Goal: Find specific page/section: Find specific page/section

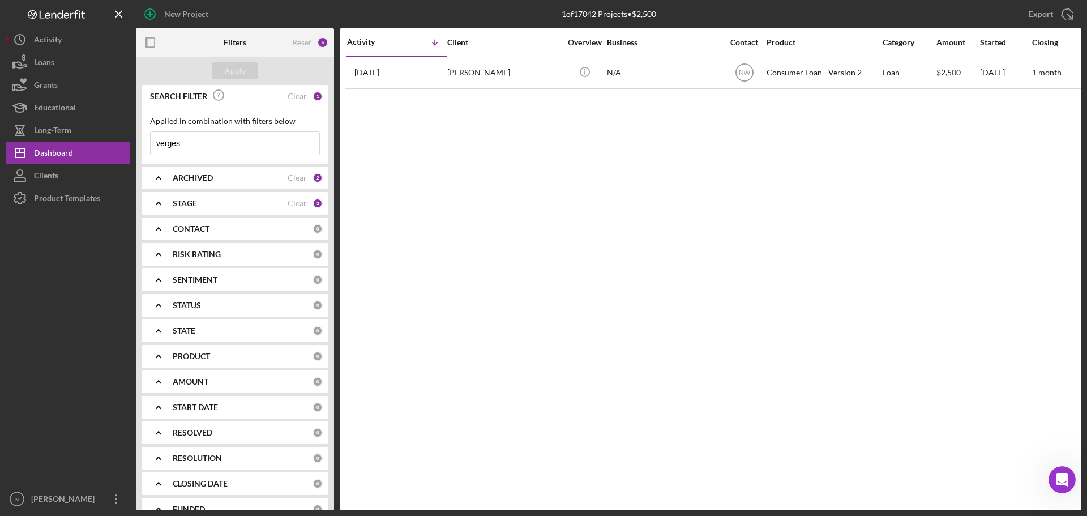
drag, startPoint x: 193, startPoint y: 146, endPoint x: 197, endPoint y: 141, distance: 6.4
click at [193, 146] on input "verges" at bounding box center [235, 143] width 169 height 23
drag, startPoint x: 198, startPoint y: 141, endPoint x: 134, endPoint y: 147, distance: 64.8
click at [134, 147] on div "New Project 1 of 17042 Projects • $2,500 verges Export Icon/Export Filters Rese…" at bounding box center [544, 255] width 1076 height 510
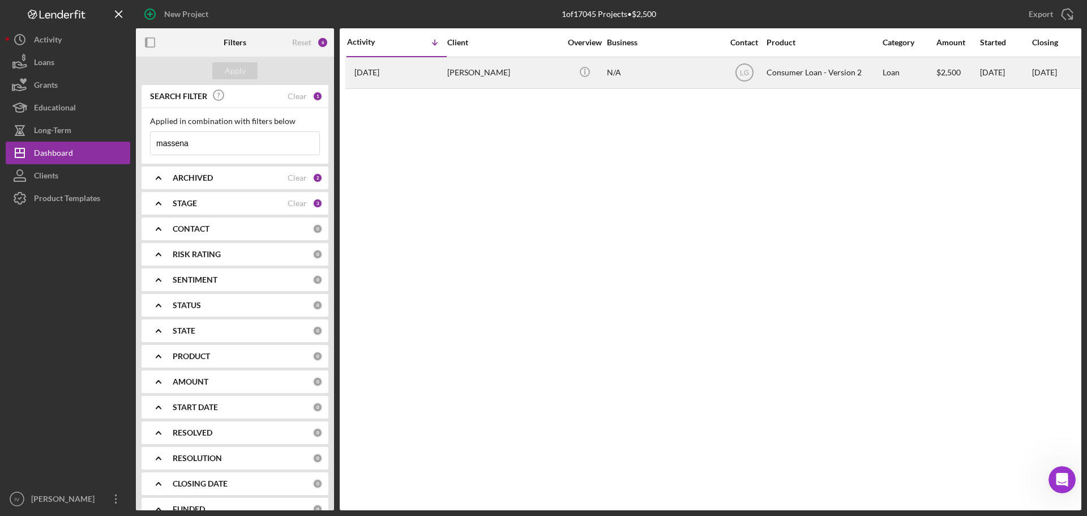
type input "massena"
click at [483, 79] on div "[PERSON_NAME]" at bounding box center [503, 73] width 113 height 30
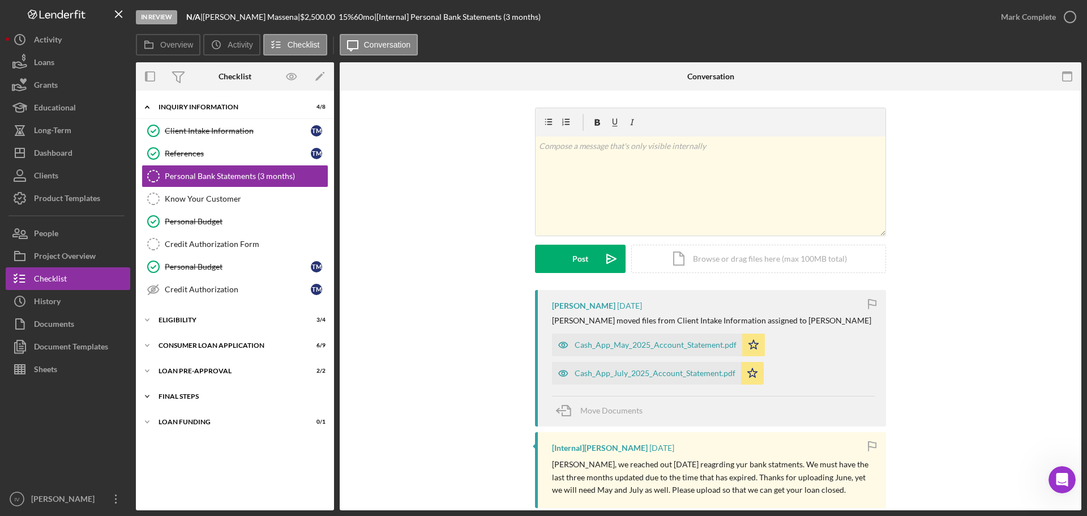
click at [194, 399] on div "FINAL STEPS" at bounding box center [239, 396] width 161 height 7
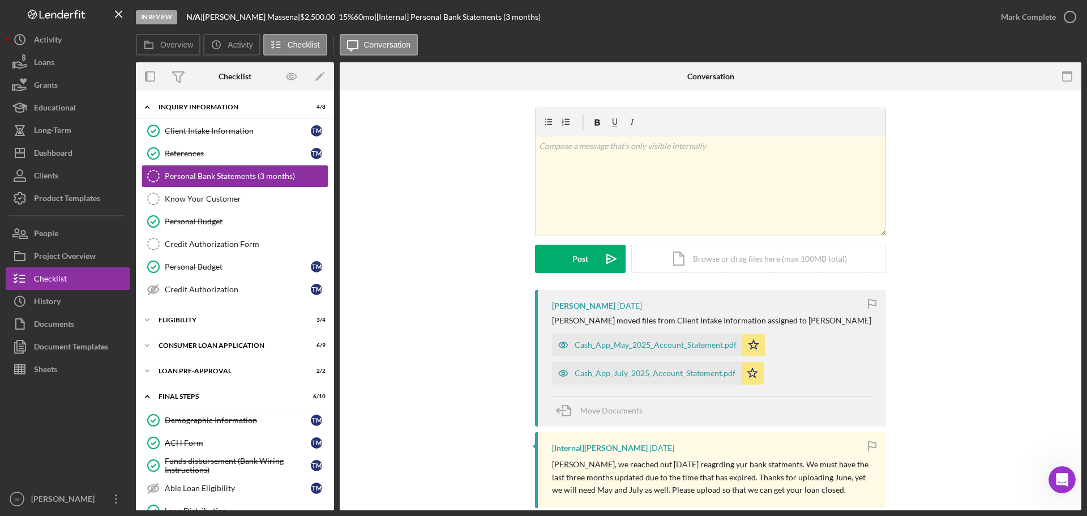
scroll to position [162, 0]
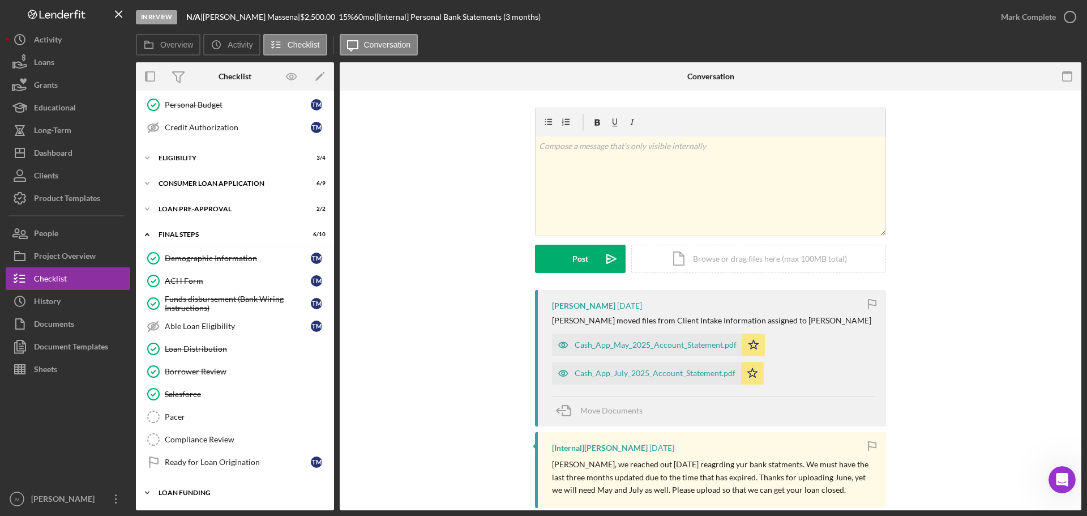
click at [185, 495] on div "Loan Funding" at bounding box center [239, 492] width 161 height 7
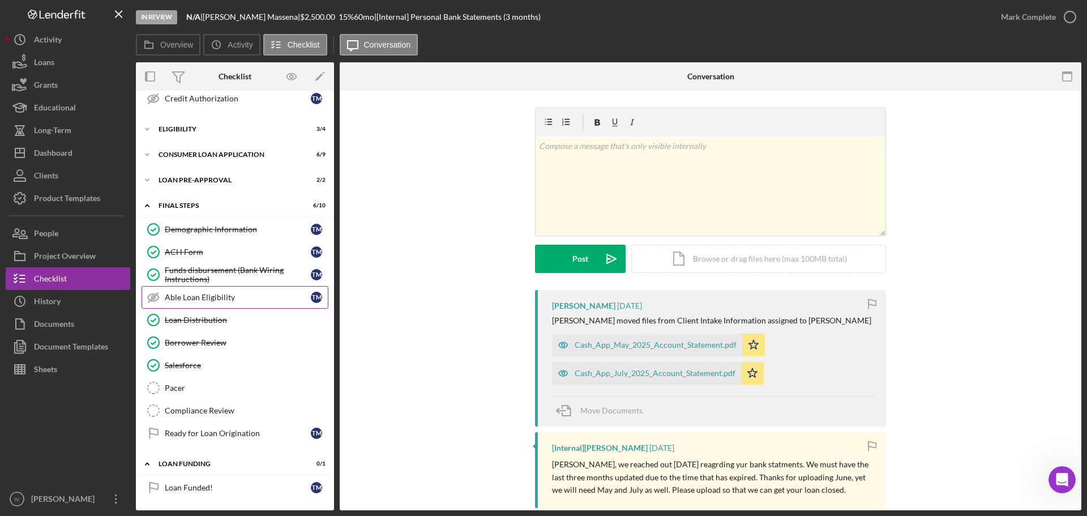
scroll to position [78, 0]
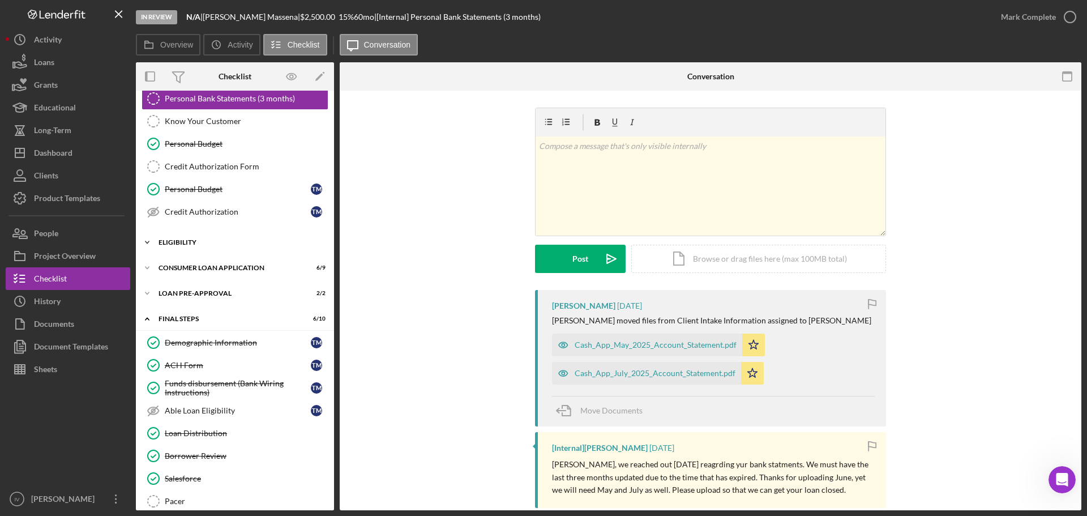
click at [166, 241] on div "Eligibility" at bounding box center [239, 242] width 161 height 7
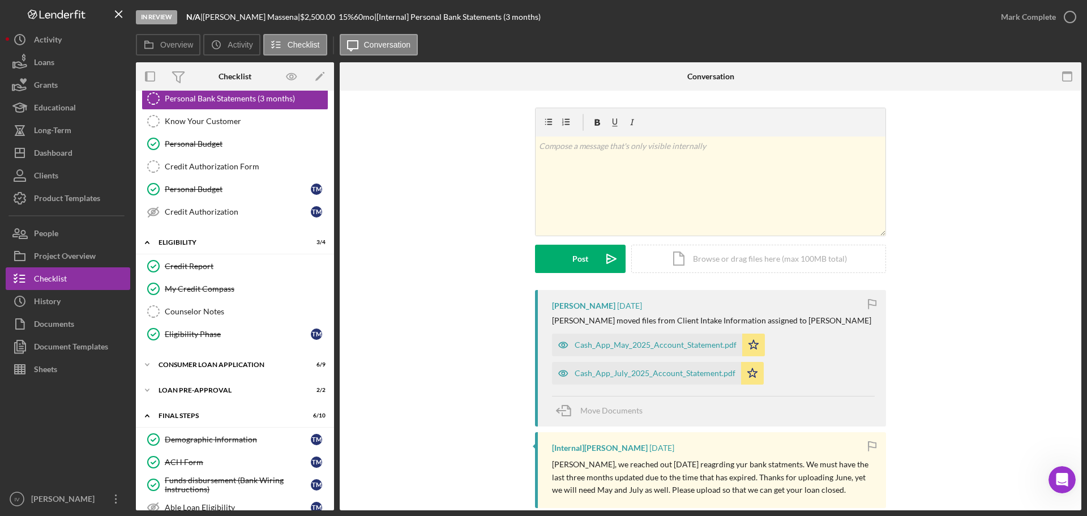
scroll to position [134, 0]
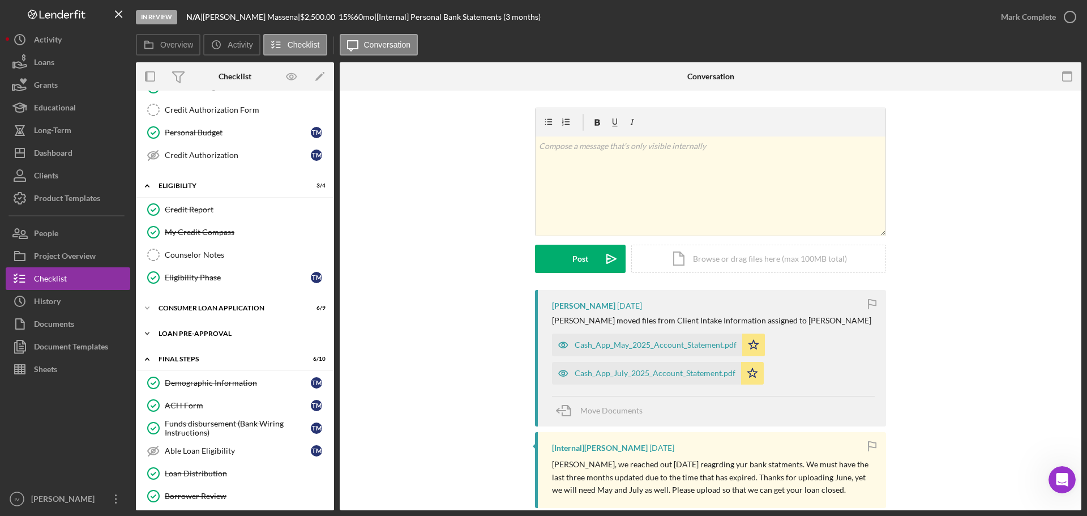
click at [182, 334] on div "Loan Pre-Approval" at bounding box center [239, 333] width 161 height 7
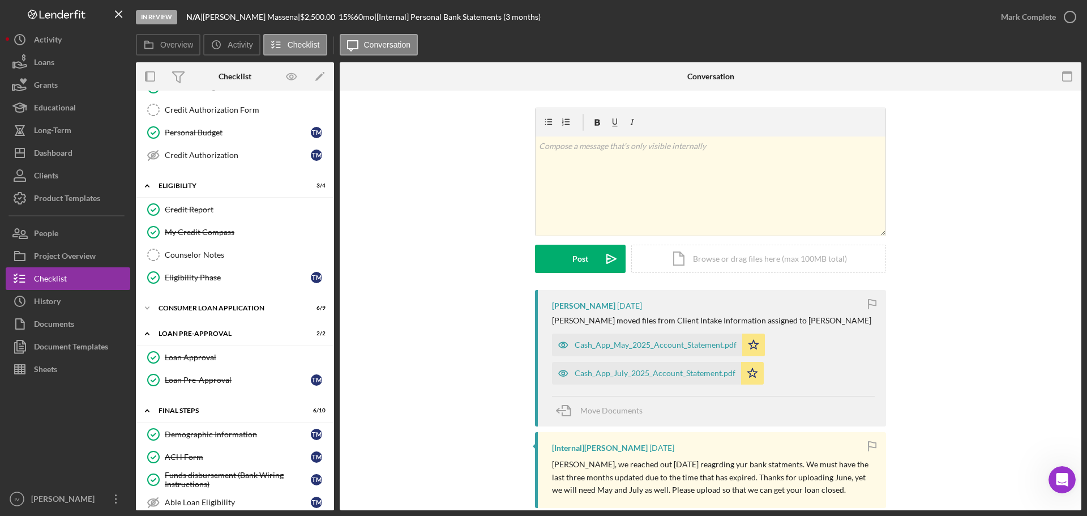
scroll to position [191, 0]
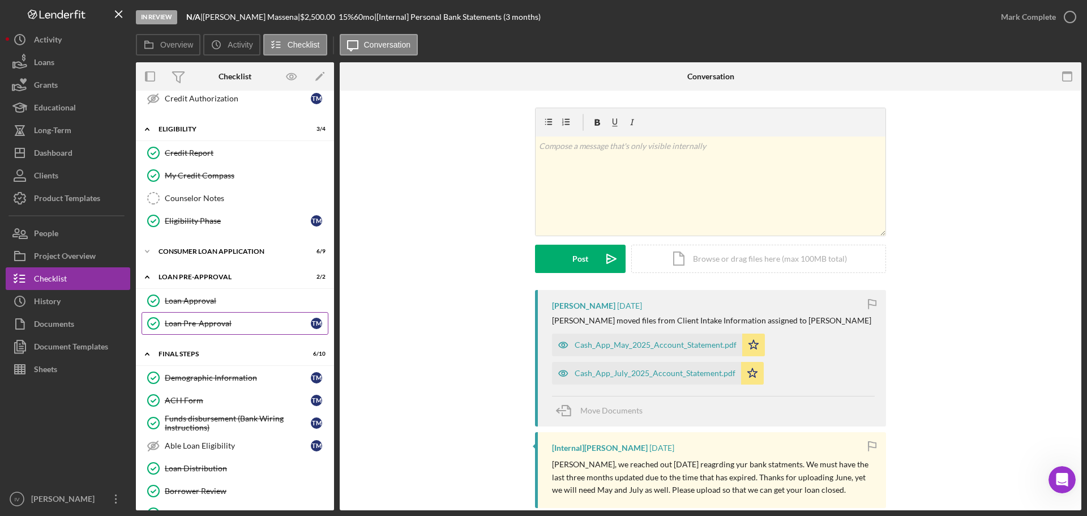
click at [206, 319] on div "Loan Pre-Approval" at bounding box center [238, 323] width 146 height 9
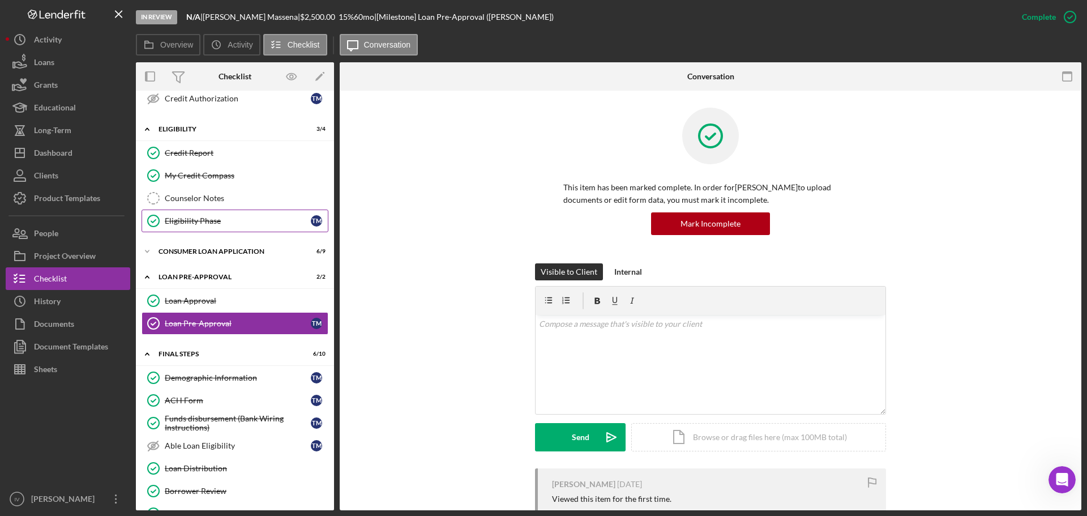
click at [177, 218] on div "Eligibility Phase" at bounding box center [238, 220] width 146 height 9
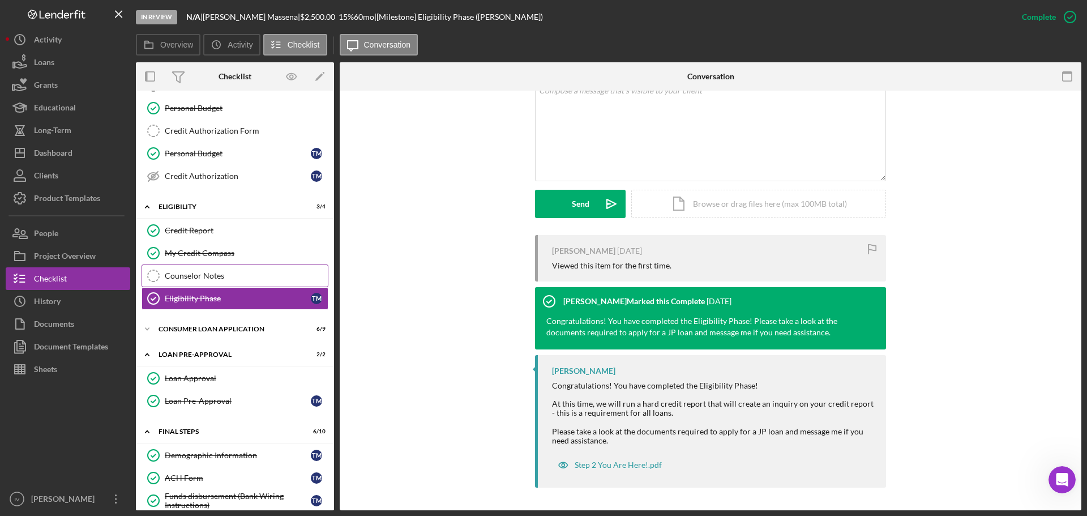
scroll to position [170, 0]
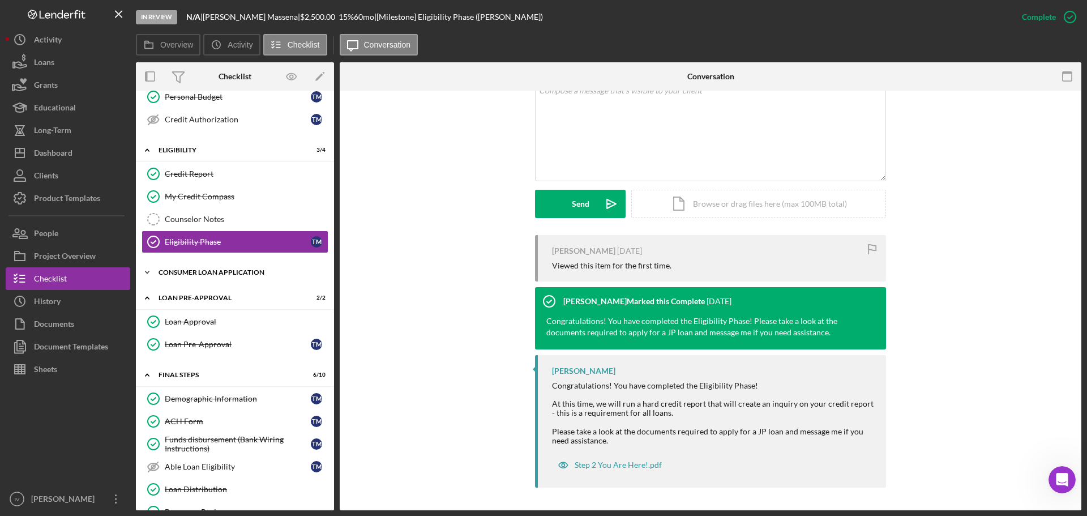
click at [170, 267] on div "Icon/Expander Consumer Loan Application 6 / 9" at bounding box center [235, 272] width 198 height 23
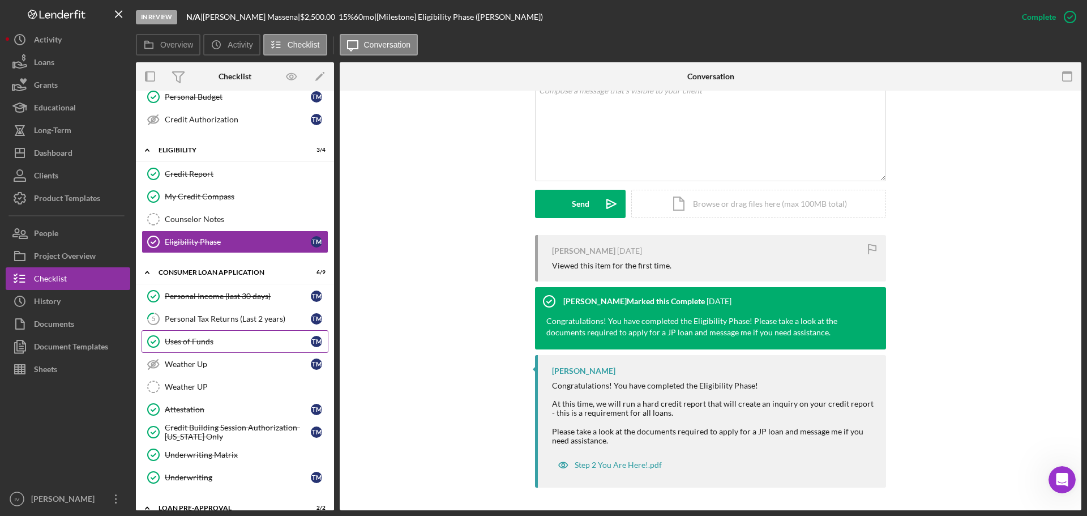
scroll to position [283, 0]
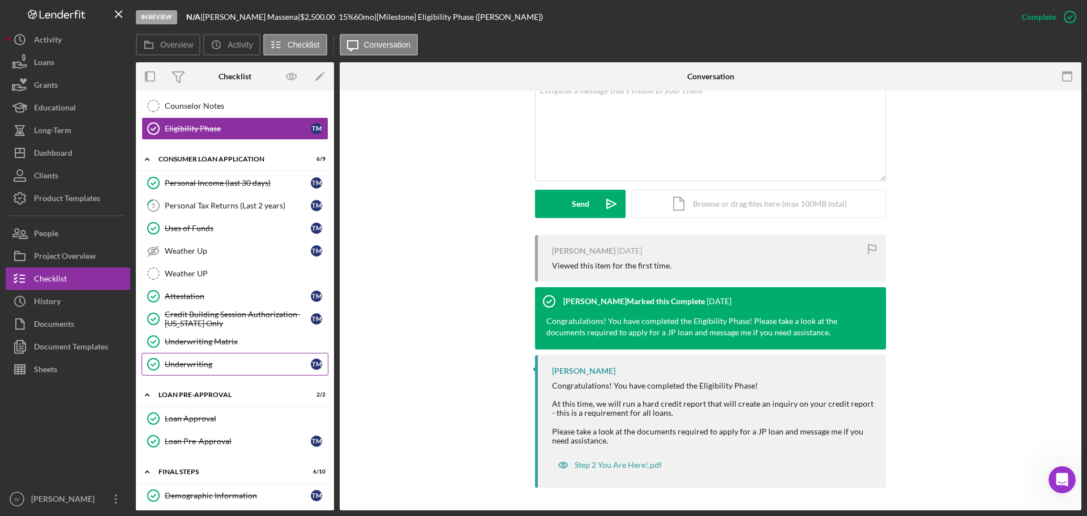
click at [202, 363] on div "Underwriting" at bounding box center [238, 364] width 146 height 9
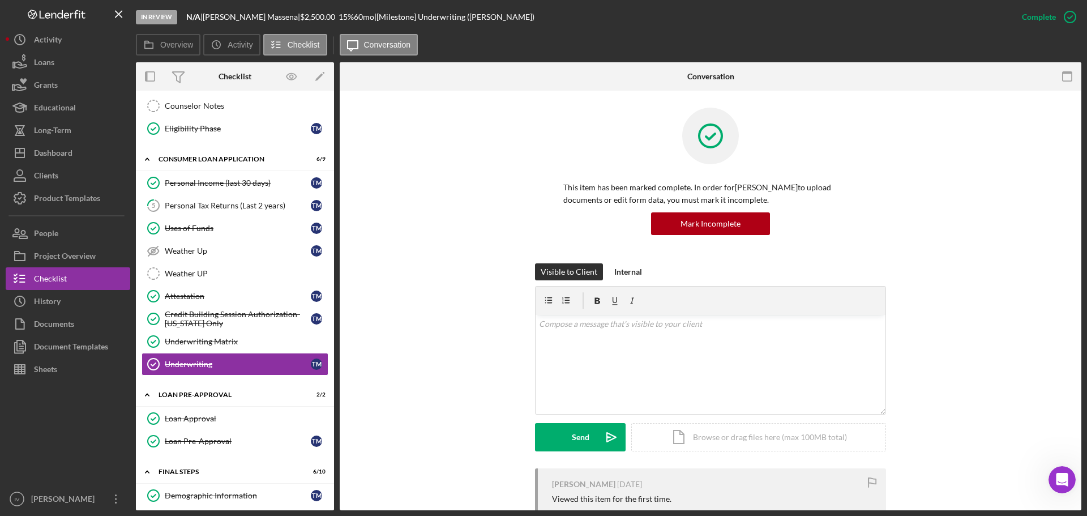
scroll to position [187, 0]
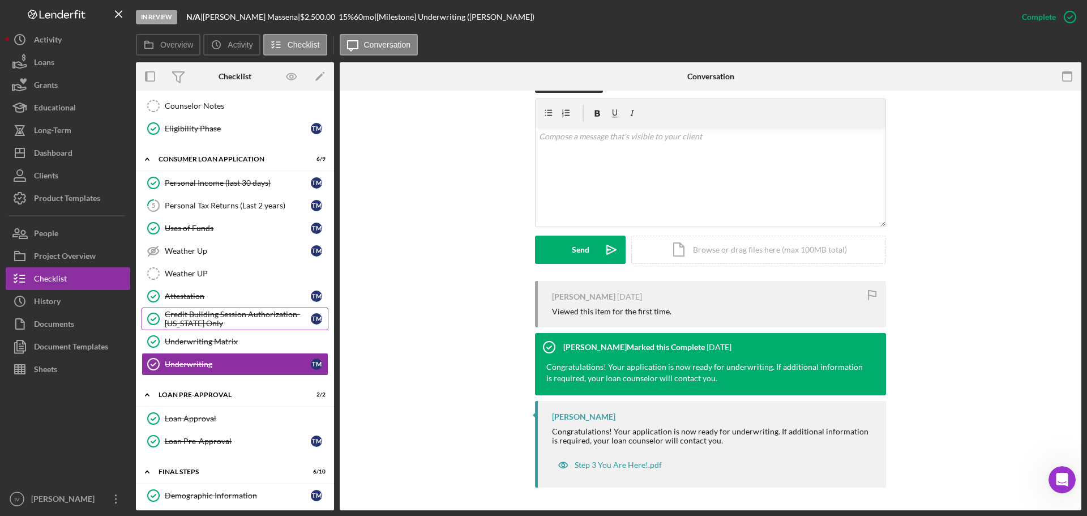
click at [222, 318] on div "Credit Building Session Authorization- [US_STATE] Only" at bounding box center [238, 319] width 146 height 18
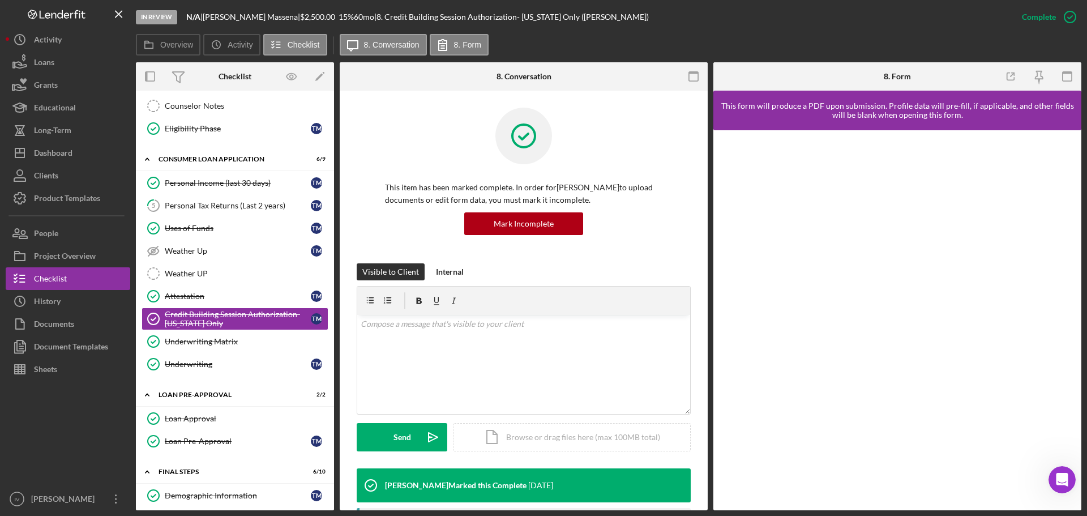
scroll to position [340, 0]
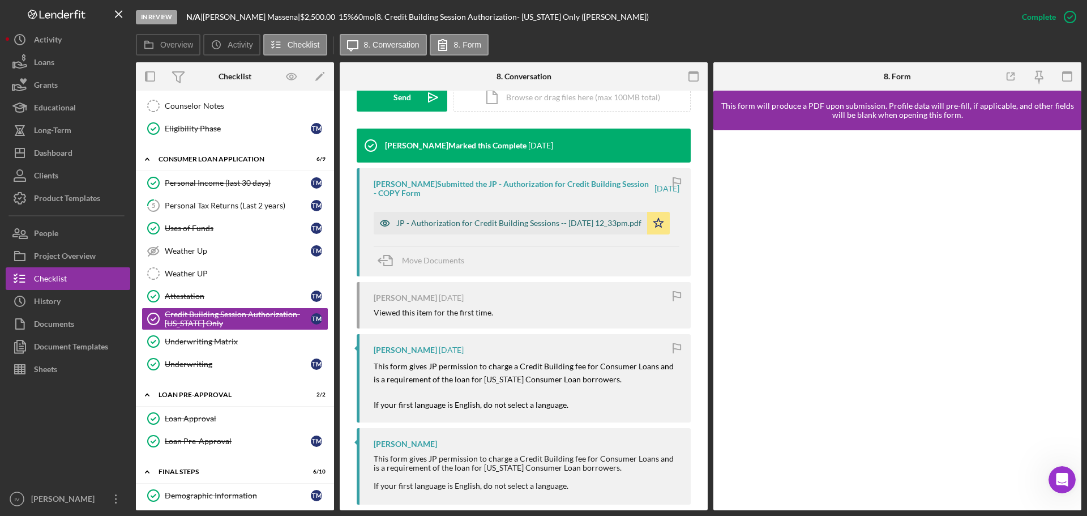
click at [445, 223] on div "JP - Authorization for Credit Building Sessions -- [DATE] 12_33pm.pdf" at bounding box center [518, 223] width 245 height 9
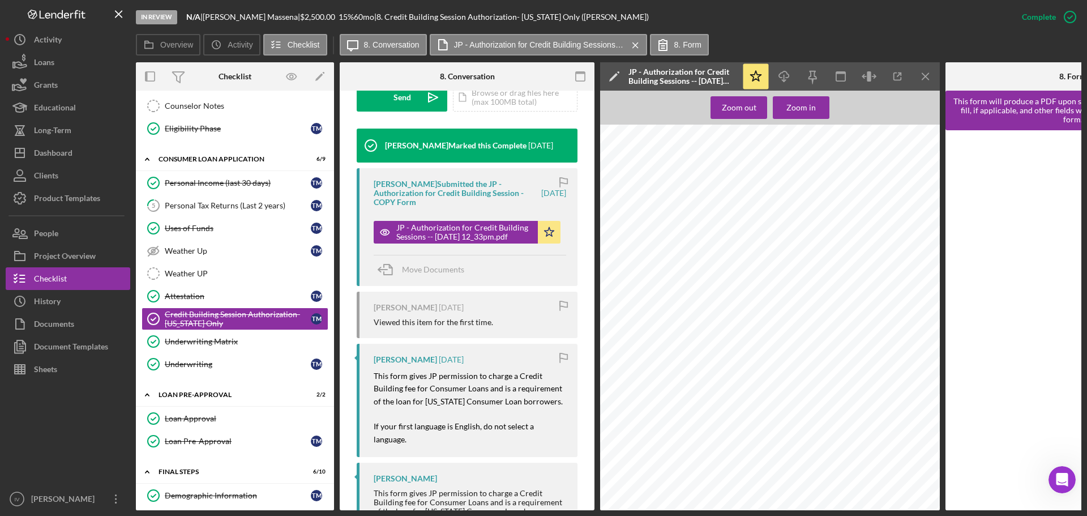
scroll to position [553, 0]
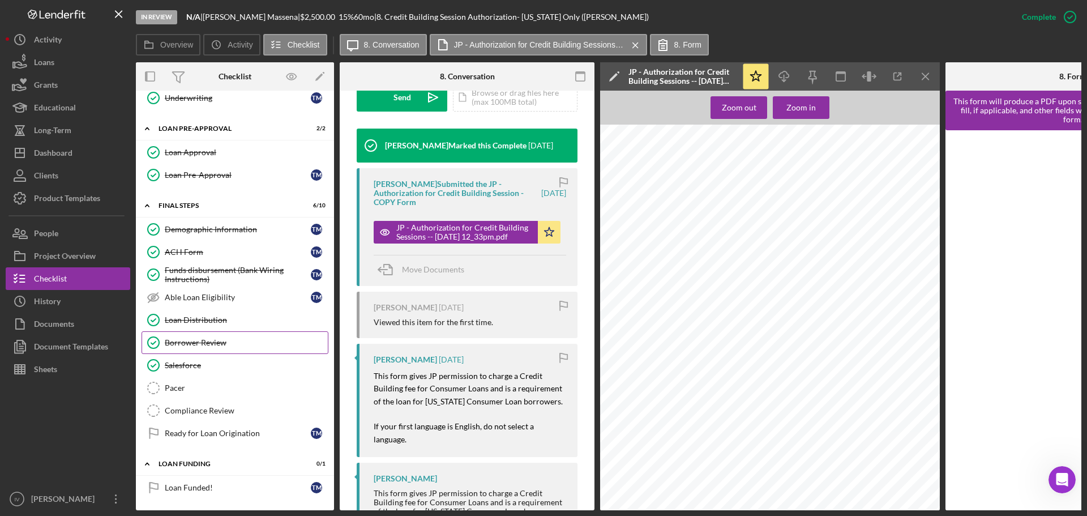
click at [241, 339] on div "Borrower Review" at bounding box center [246, 342] width 163 height 9
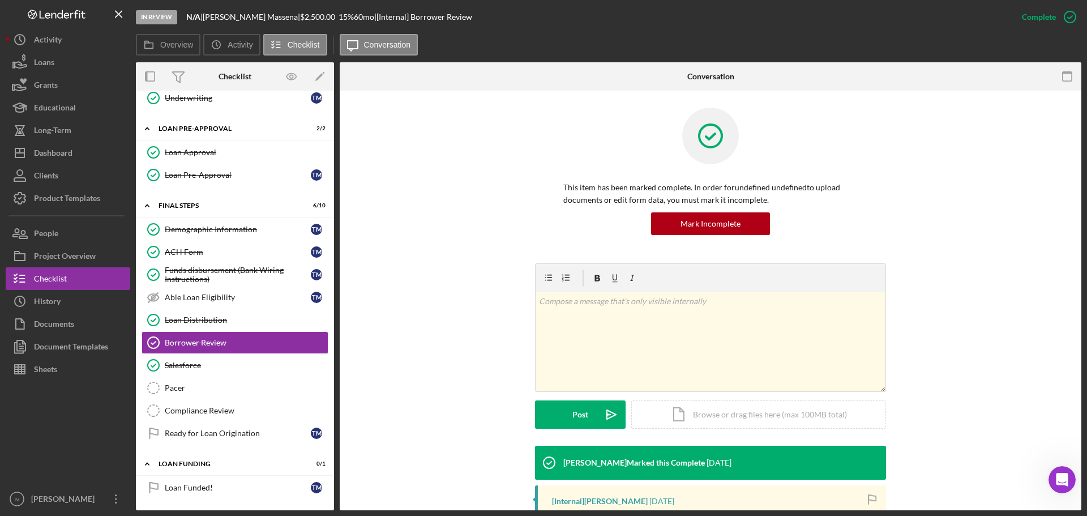
scroll to position [180, 0]
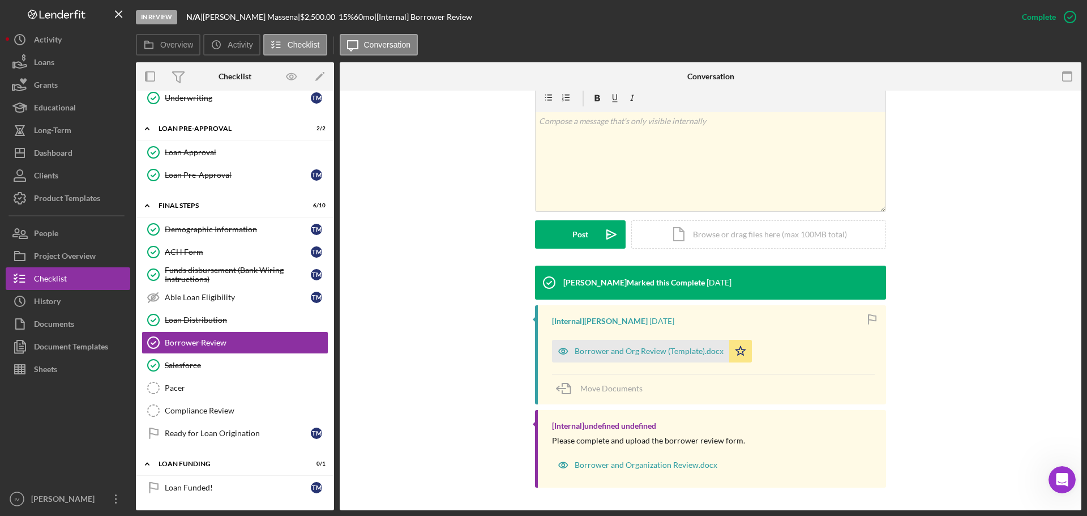
click at [626, 350] on div "Borrower and Org Review (Template).docx" at bounding box center [649, 351] width 149 height 9
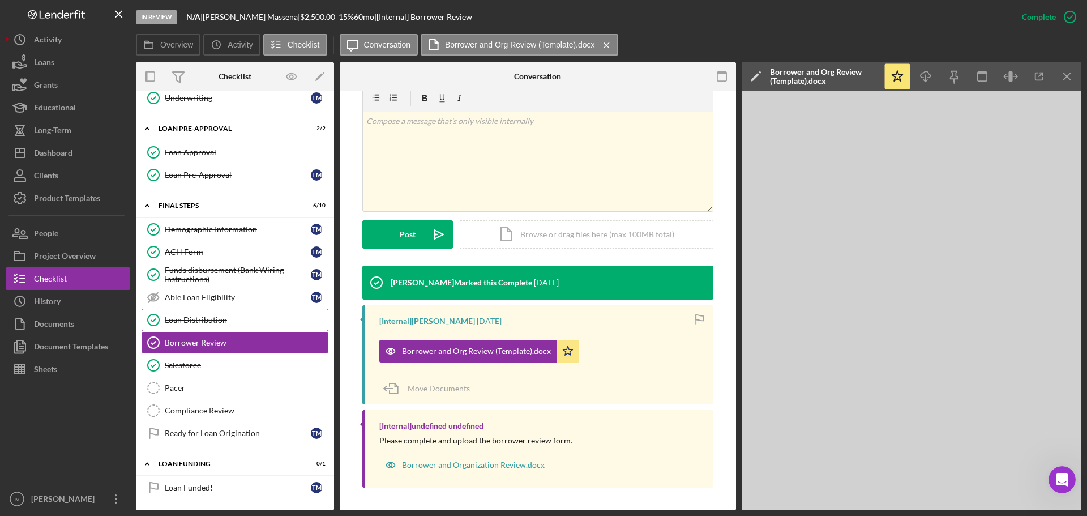
click at [214, 319] on div "Loan Distribution" at bounding box center [246, 319] width 163 height 9
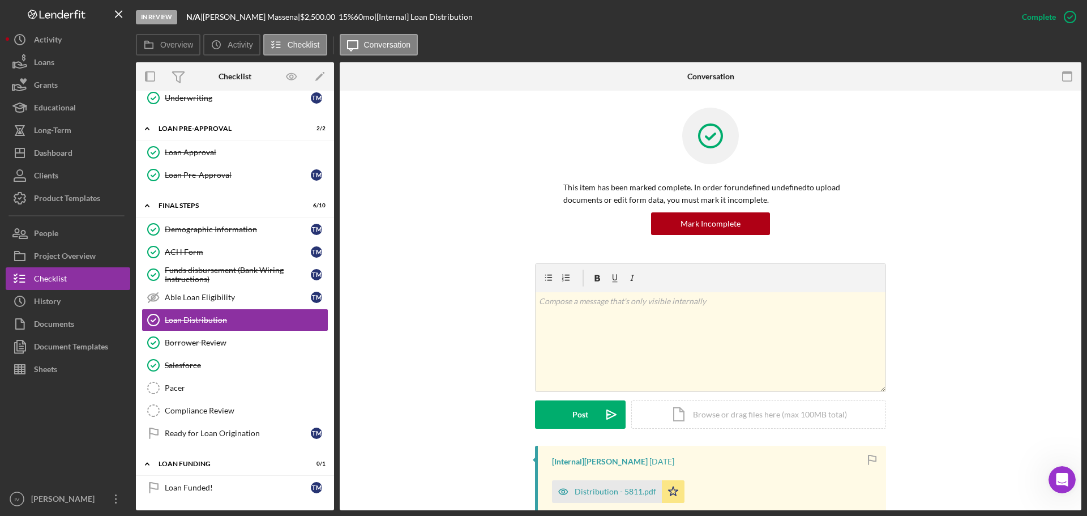
scroll to position [283, 0]
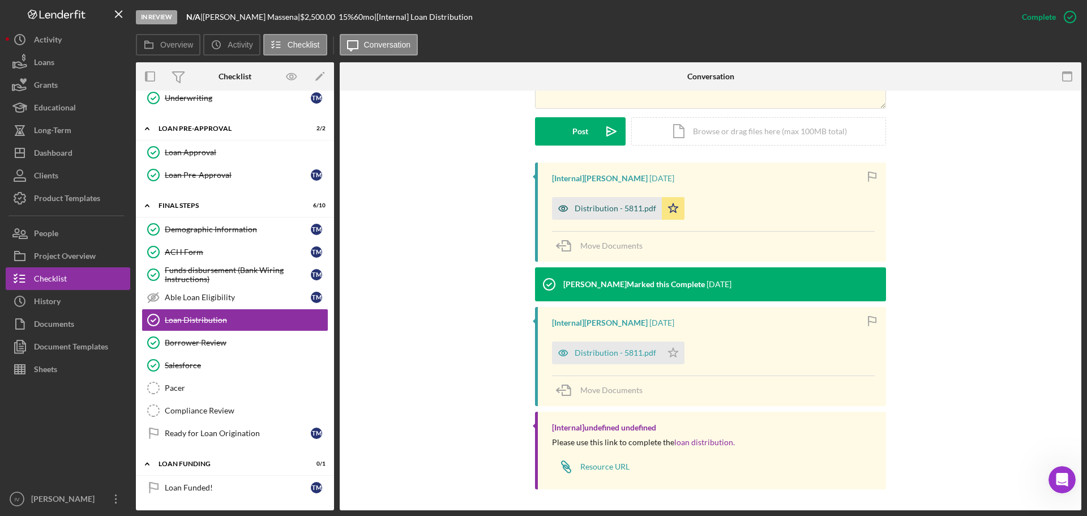
click at [583, 205] on div "Distribution - 5811.pdf" at bounding box center [616, 208] width 82 height 9
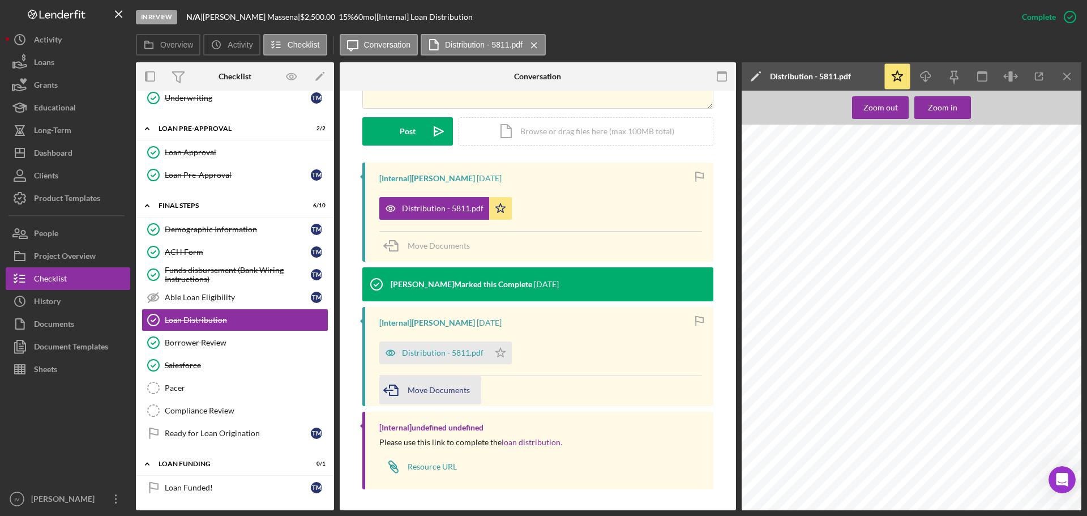
scroll to position [57, 0]
click at [218, 343] on div "Borrower Review" at bounding box center [246, 342] width 163 height 9
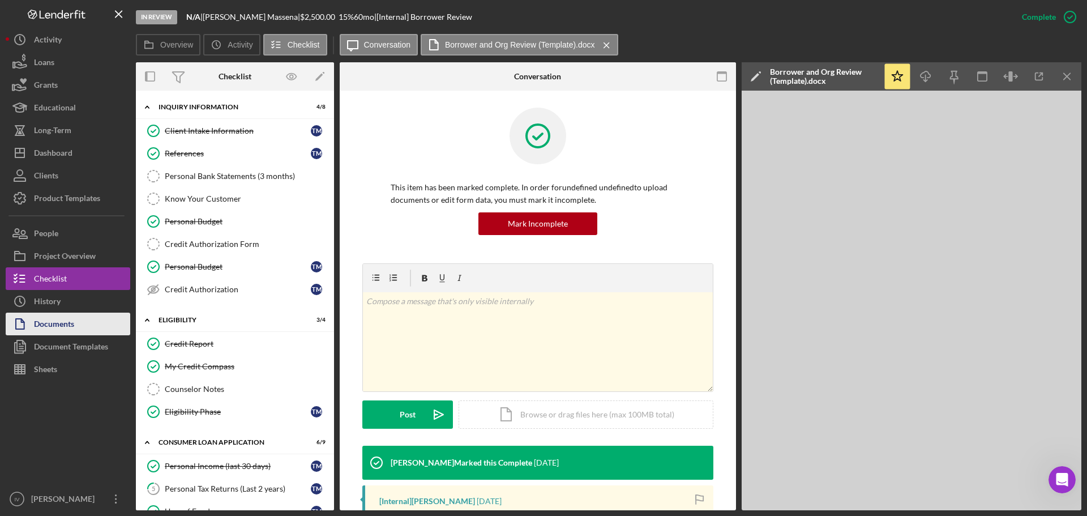
click at [47, 331] on div "Documents" at bounding box center [54, 325] width 40 height 25
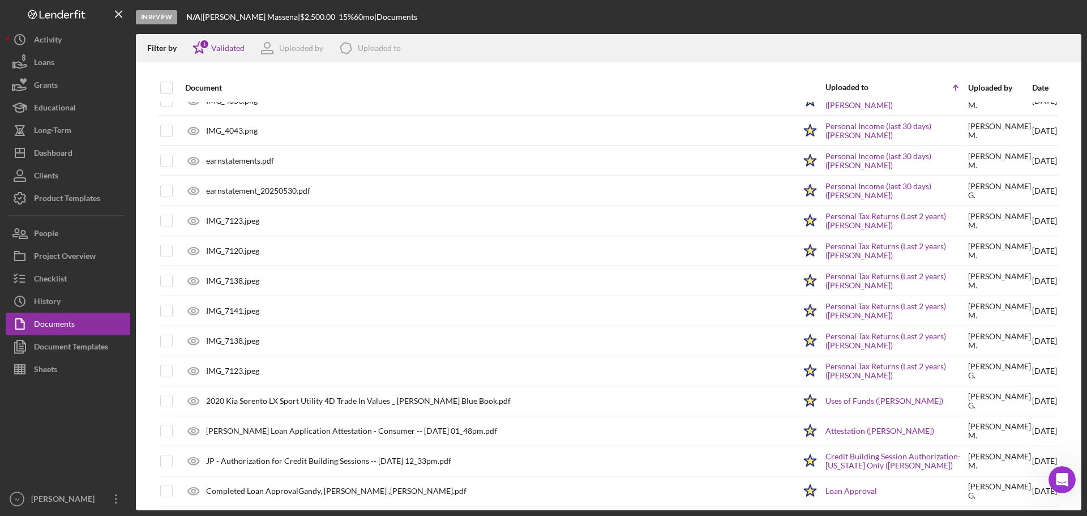
scroll to position [324, 0]
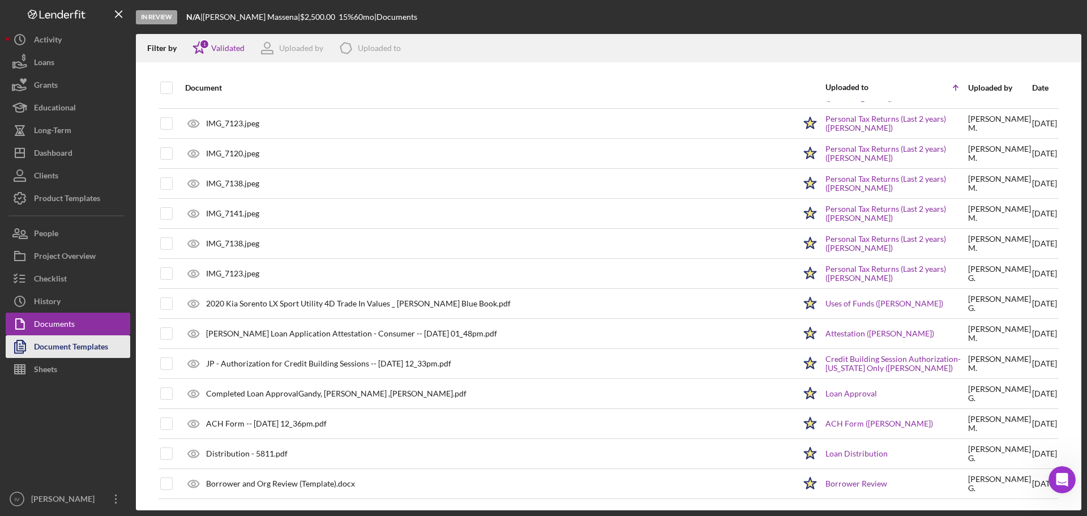
click at [40, 347] on div "Document Templates" at bounding box center [71, 347] width 74 height 25
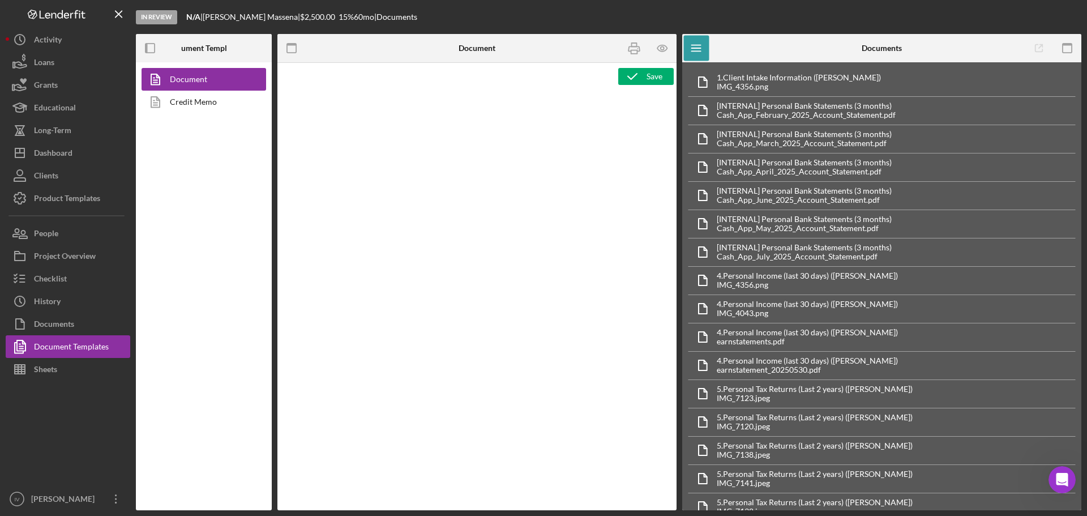
type textarea "<h1>Wiring Instructions</h1> <p style="text-align: left">Borrower Name:&nbsp; <…"
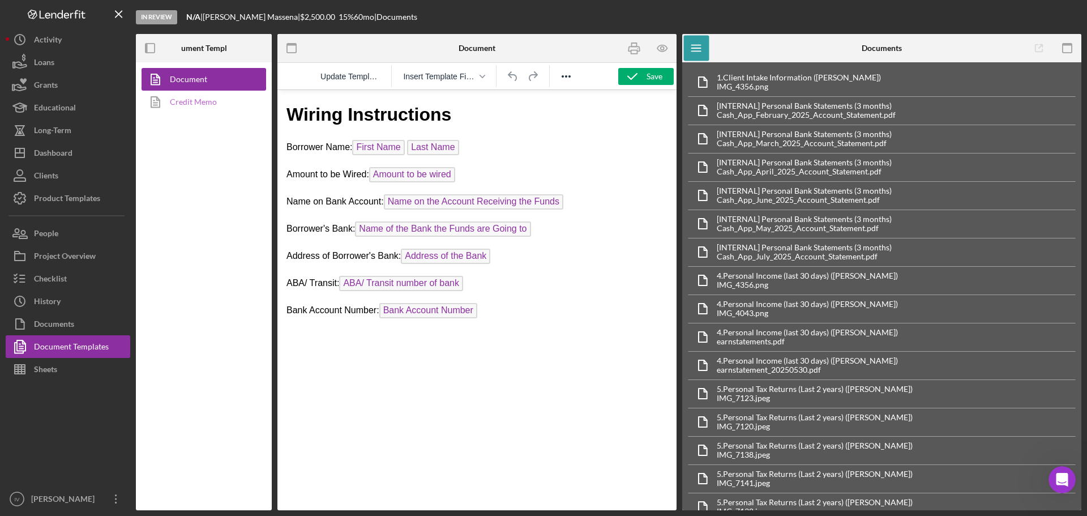
click at [193, 106] on link "Credit Memo" at bounding box center [201, 102] width 119 height 23
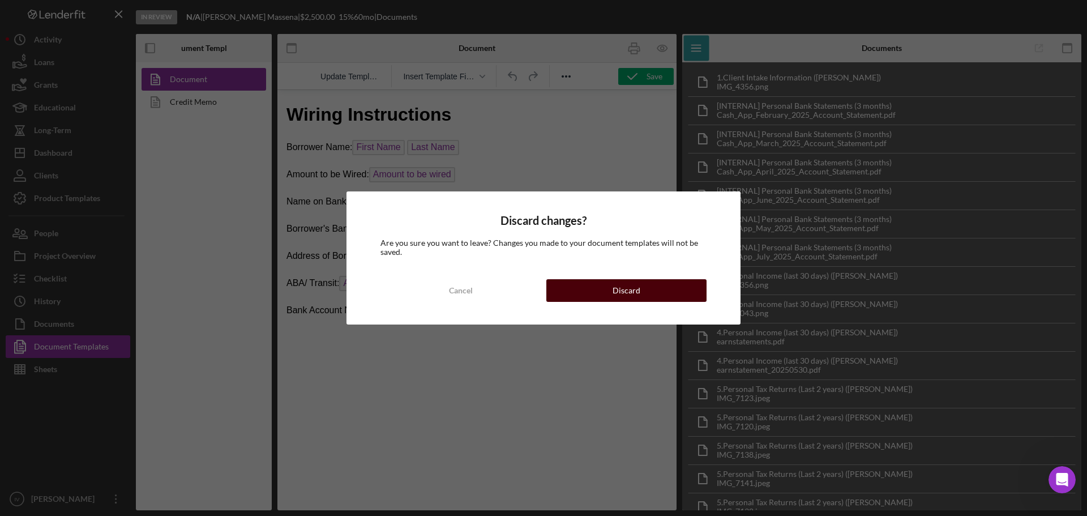
click at [596, 295] on button "Discard" at bounding box center [626, 290] width 160 height 23
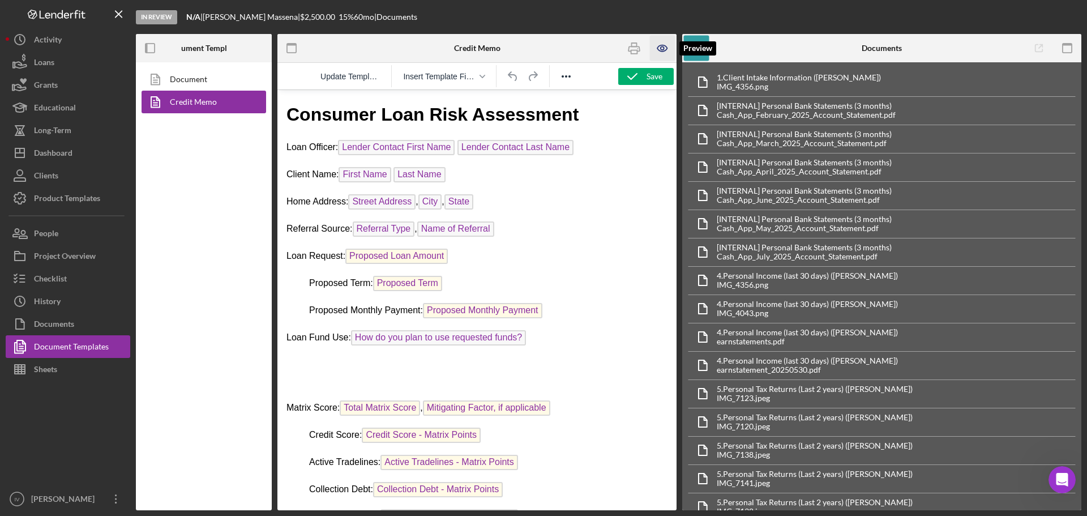
click at [658, 44] on icon "button" at bounding box center [662, 48] width 25 height 25
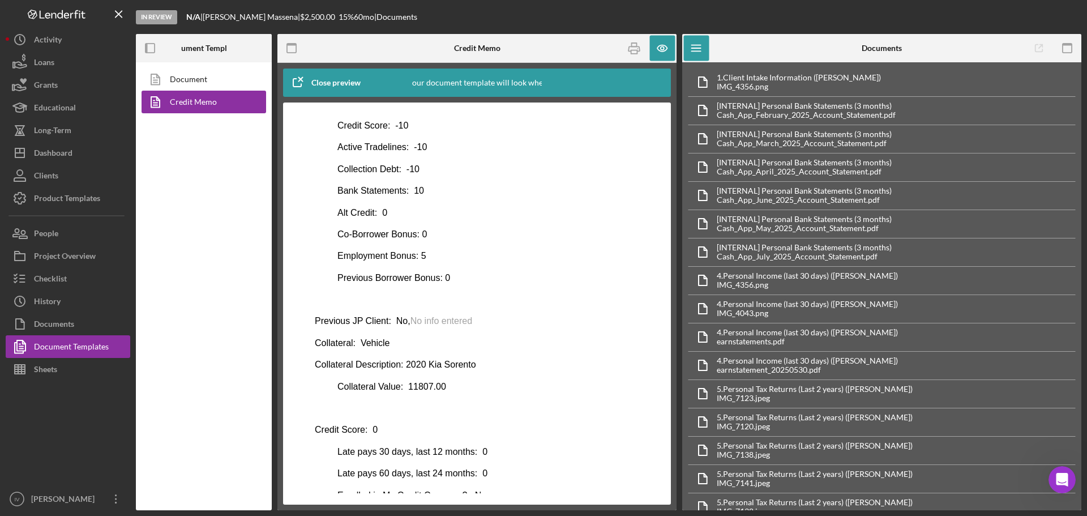
scroll to position [340, 0]
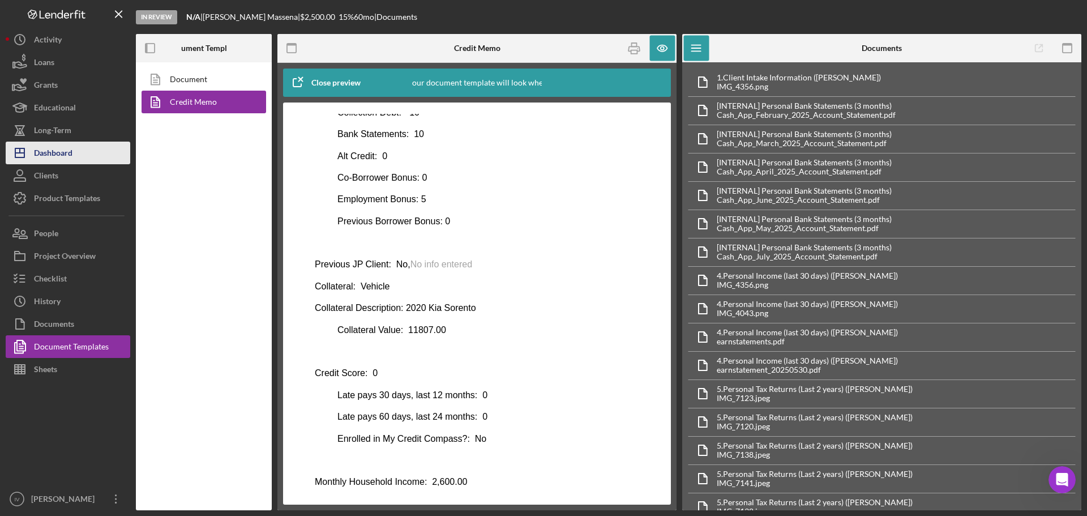
click at [63, 154] on div "Dashboard" at bounding box center [53, 154] width 39 height 25
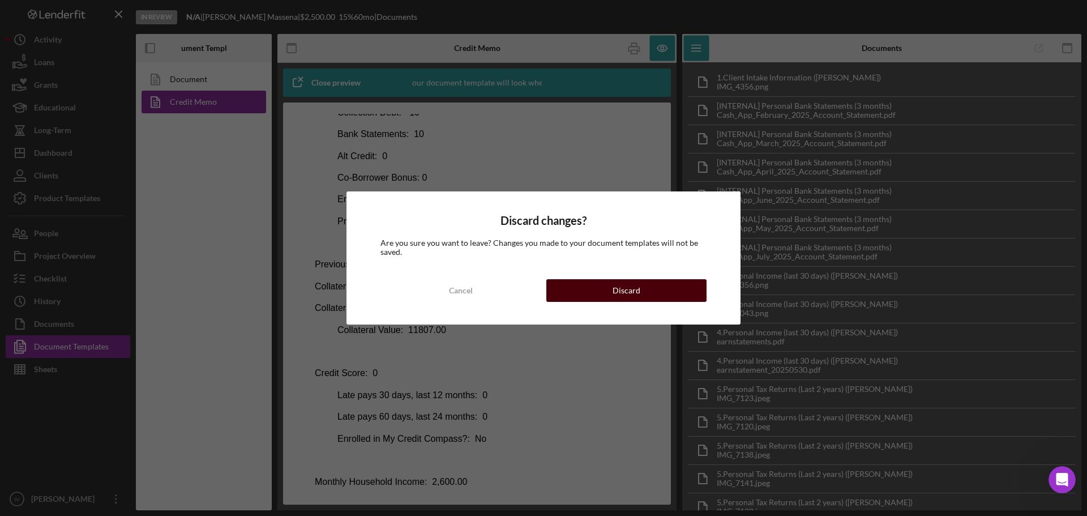
click at [609, 285] on button "Discard" at bounding box center [626, 290] width 160 height 23
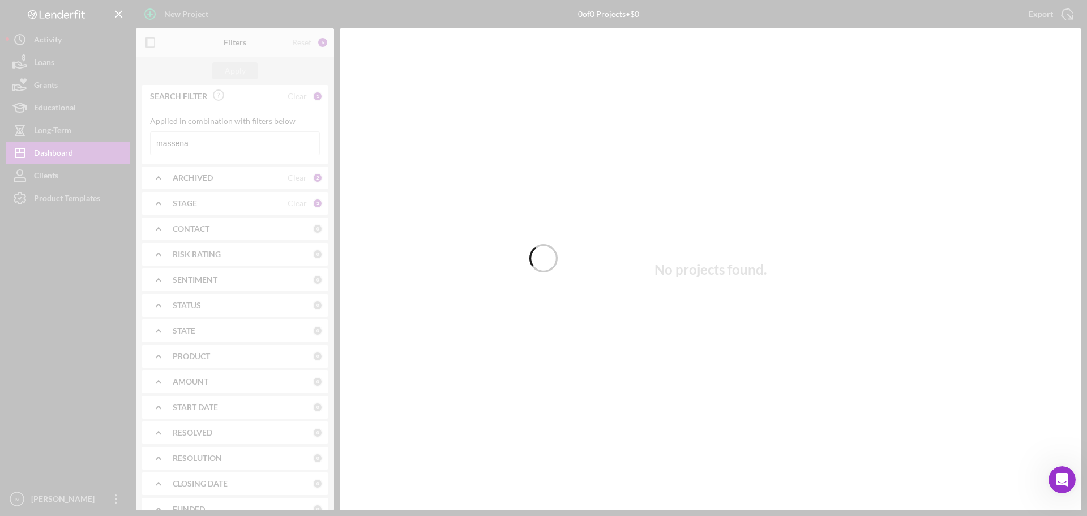
click at [197, 140] on div at bounding box center [543, 258] width 1087 height 516
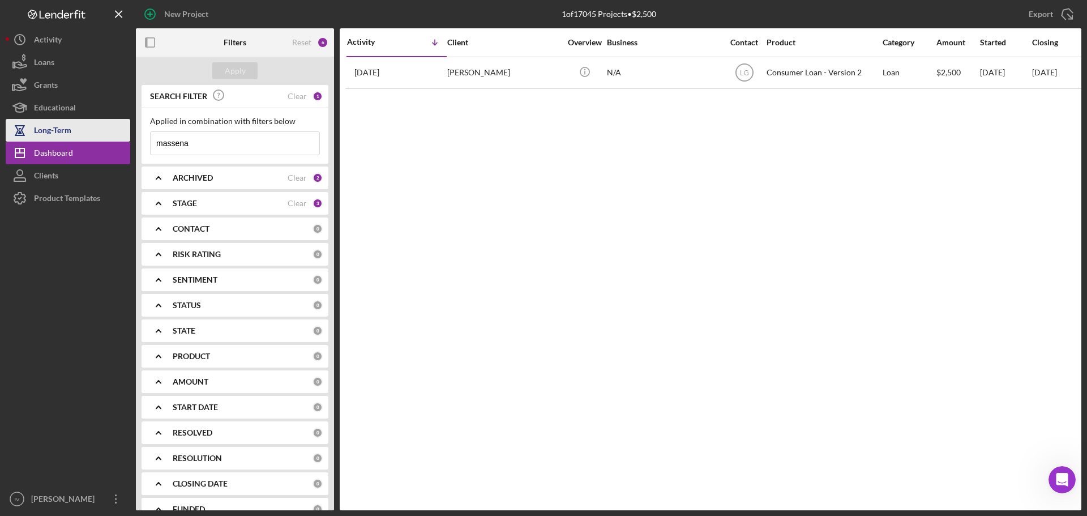
drag, startPoint x: 203, startPoint y: 144, endPoint x: 129, endPoint y: 140, distance: 73.7
click at [129, 140] on div "New Project 1 of 17045 Projects • $2,500 massena Export Icon/Export Filters Res…" at bounding box center [544, 255] width 1076 height 510
type input "[PERSON_NAME]"
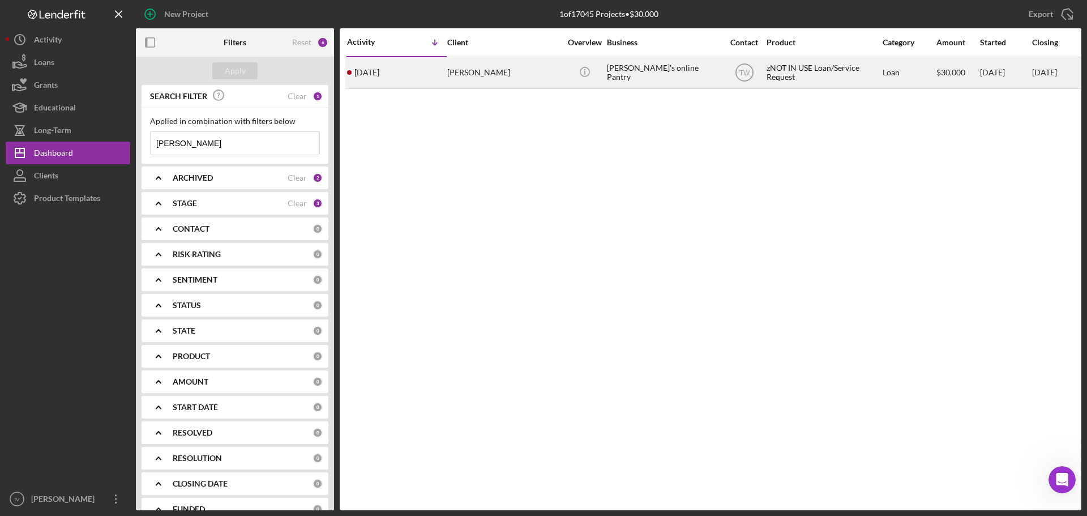
click at [643, 75] on div "[PERSON_NAME]'s online Pantry" at bounding box center [663, 73] width 113 height 30
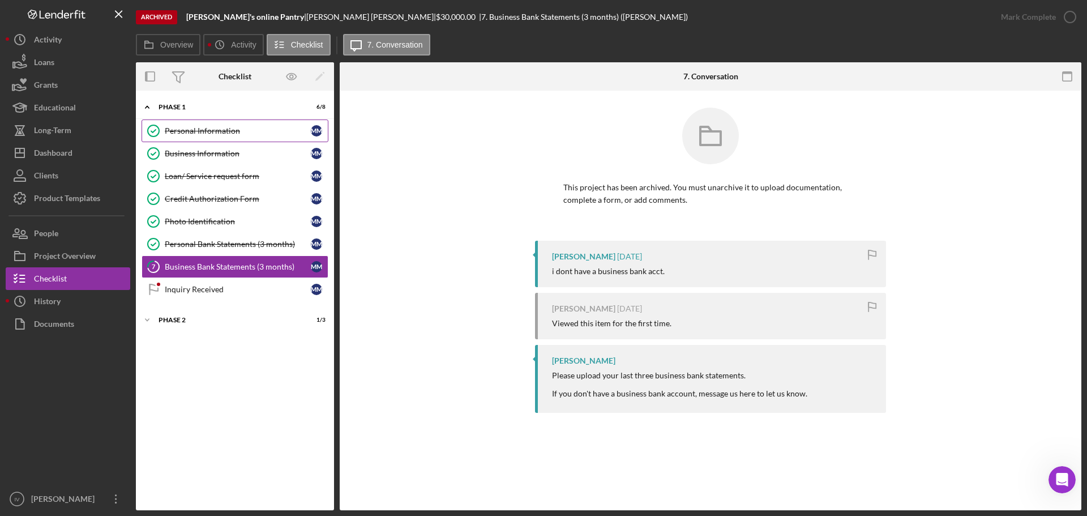
click at [219, 138] on link "Personal Information Personal Information M M" at bounding box center [235, 130] width 187 height 23
